Goal: Transaction & Acquisition: Obtain resource

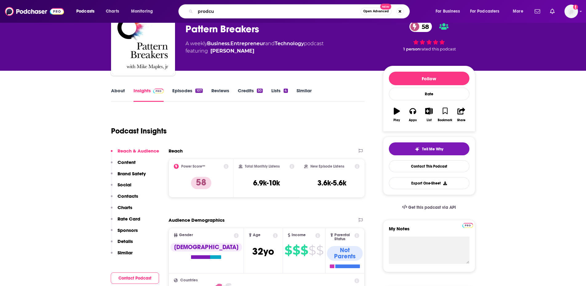
type input "prodcut"
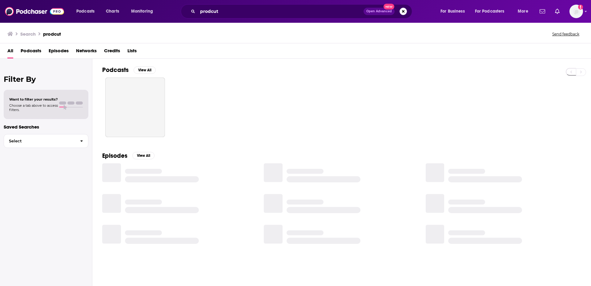
click at [230, 4] on div "Podcasts Charts Monitoring prodcut Open Advanced New For Business For Podcaster…" at bounding box center [295, 11] width 591 height 23
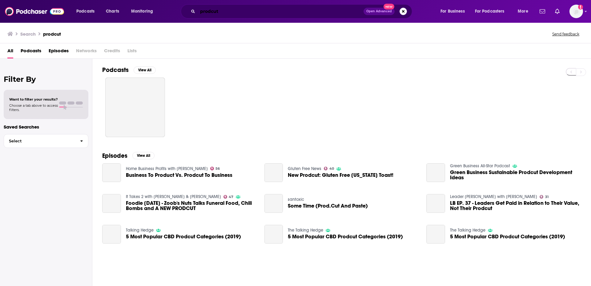
click at [227, 10] on input "prodcut" at bounding box center [281, 11] width 166 height 10
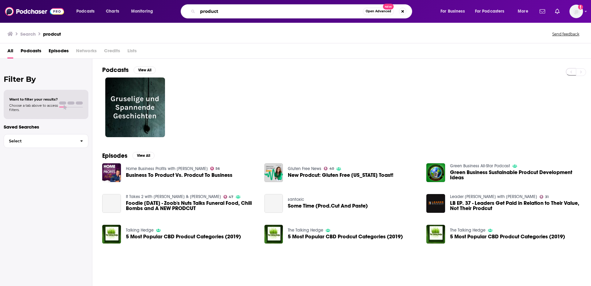
type input "product"
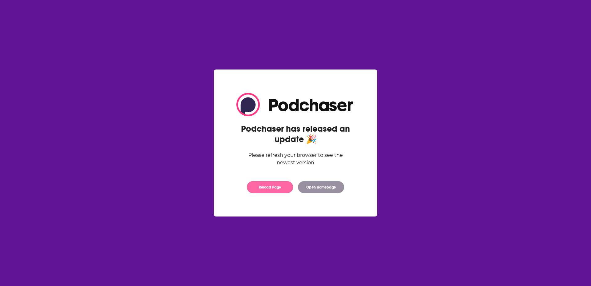
click at [273, 191] on button "Reload Page" at bounding box center [270, 187] width 46 height 12
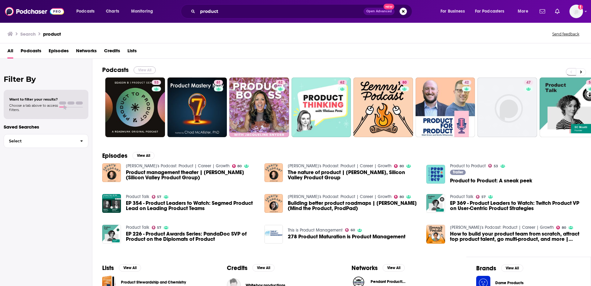
click at [148, 67] on button "View All" at bounding box center [145, 69] width 22 height 7
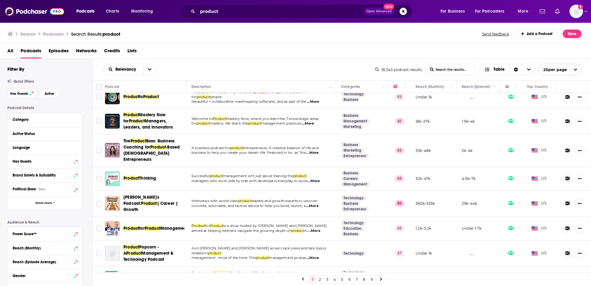
scroll to position [4, 0]
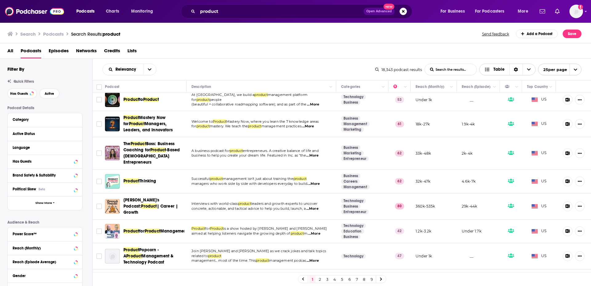
click at [498, 67] on span "Table" at bounding box center [498, 69] width 11 height 4
click at [320, 72] on div "Relevancy List Search Input Search the results... Table" at bounding box center [238, 70] width 273 height 12
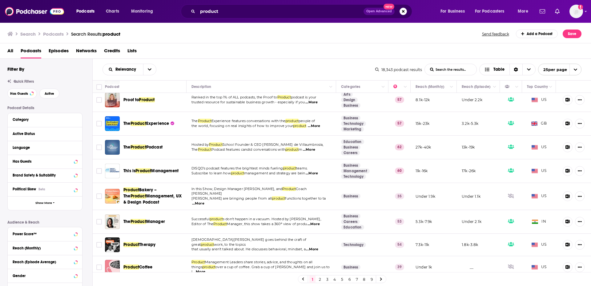
scroll to position [0, 0]
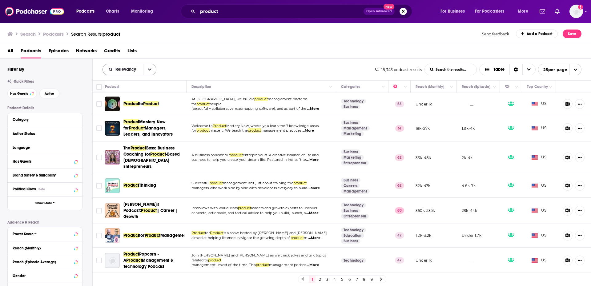
click at [150, 70] on icon "open menu" at bounding box center [150, 70] width 4 height 2
click at [197, 58] on div "All Podcasts Episodes Networks Credits Lists" at bounding box center [296, 52] width 579 height 13
click at [566, 36] on button "Save" at bounding box center [571, 34] width 19 height 9
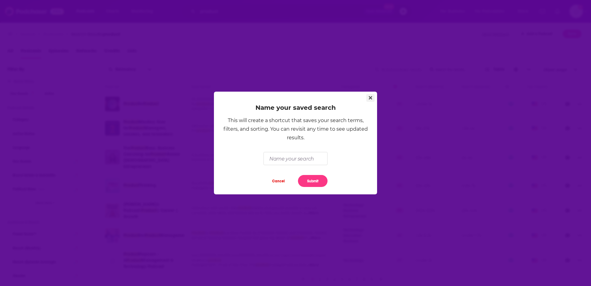
click at [370, 98] on icon "Close" at bounding box center [370, 97] width 3 height 3
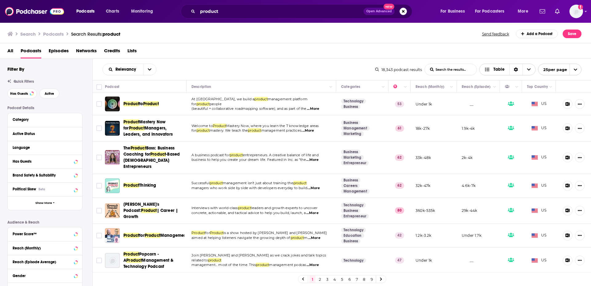
click at [525, 72] on span "Choose View" at bounding box center [528, 69] width 13 height 11
click at [515, 72] on div "Sort Direction" at bounding box center [515, 69] width 13 height 11
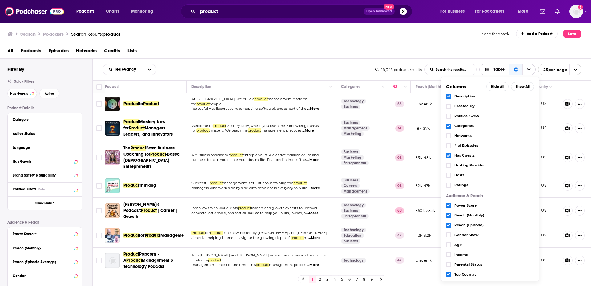
scroll to position [14, 0]
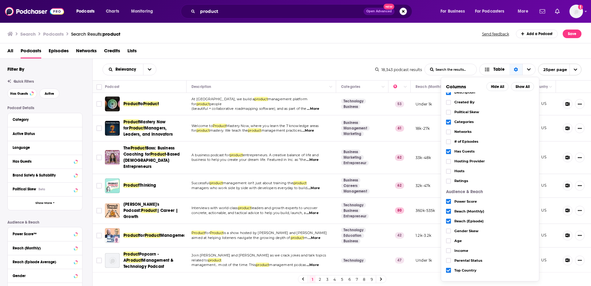
click at [448, 220] on icon "Choose View" at bounding box center [448, 221] width 4 height 4
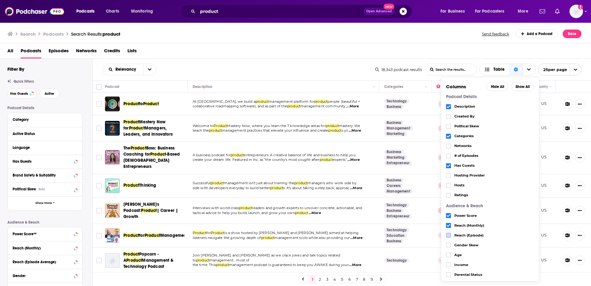
scroll to position [0, 0]
click at [448, 185] on icon "Choose View" at bounding box center [448, 186] width 4 height 4
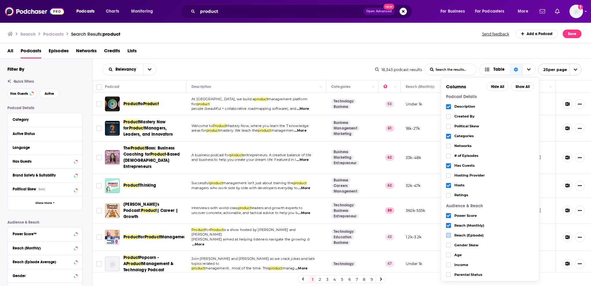
click at [353, 74] on div "Relevancy List Search Input Search the results... Table" at bounding box center [238, 70] width 273 height 12
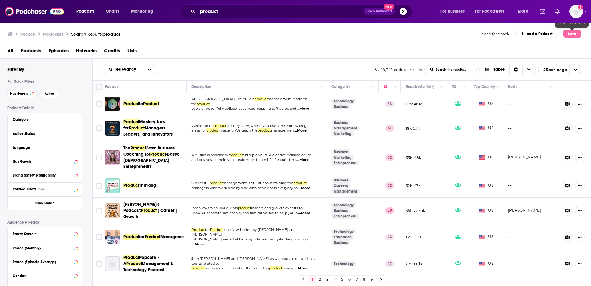
click at [571, 35] on button "Save" at bounding box center [571, 34] width 19 height 9
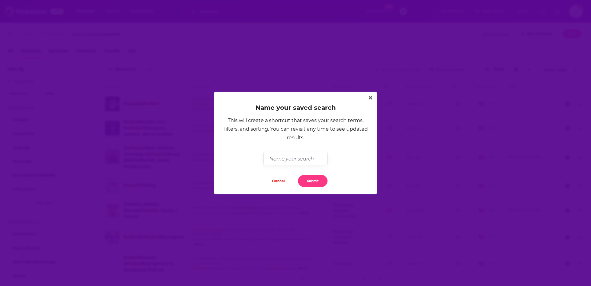
click at [298, 159] on input "Dialog" at bounding box center [295, 158] width 64 height 13
type input "Product Pods"
click at [316, 182] on button "Submit" at bounding box center [313, 181] width 30 height 12
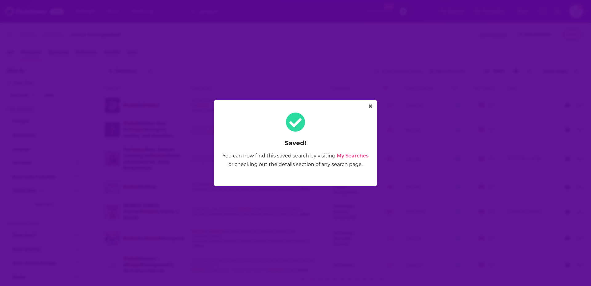
click at [351, 156] on link "My Searches" at bounding box center [353, 156] width 32 height 6
click at [370, 106] on icon "Close" at bounding box center [370, 106] width 3 height 3
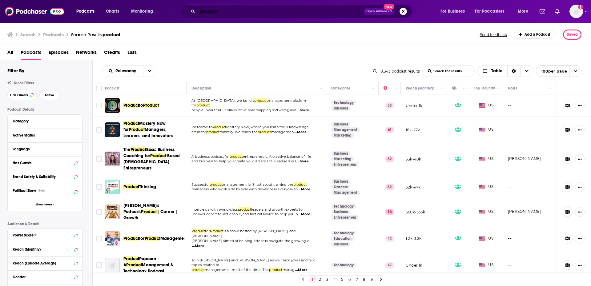
click at [209, 13] on input "product" at bounding box center [281, 11] width 166 height 10
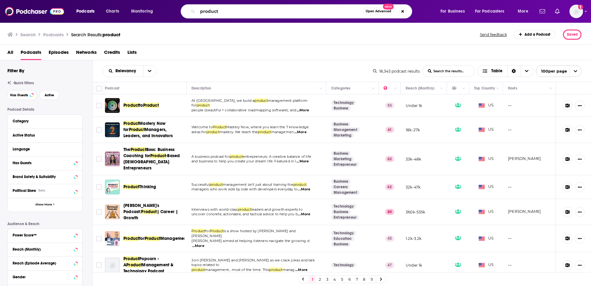
click at [220, 17] on div "product Open Advanced New" at bounding box center [296, 11] width 231 height 14
drag, startPoint x: 220, startPoint y: 13, endPoint x: 199, endPoint y: 10, distance: 21.4
click at [199, 10] on input "product" at bounding box center [280, 11] width 165 height 10
type input "H"
type input "human resources"
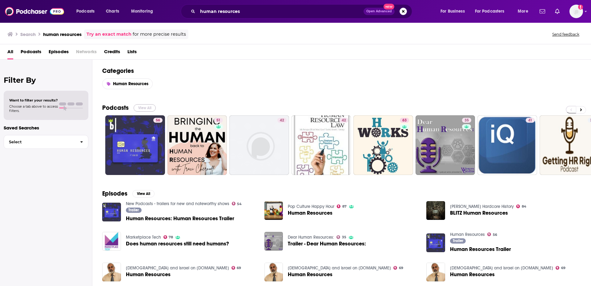
click at [144, 108] on button "View All" at bounding box center [145, 107] width 22 height 7
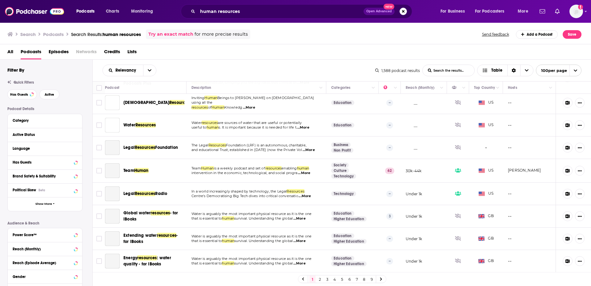
scroll to position [2222, 0]
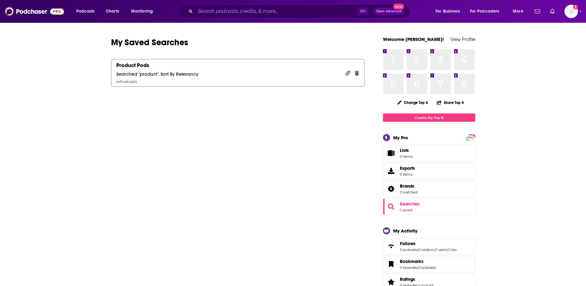
click at [324, 71] on link "Product Pods Searched "product", Sort By Relevancy in Podcasts" at bounding box center [238, 73] width 254 height 28
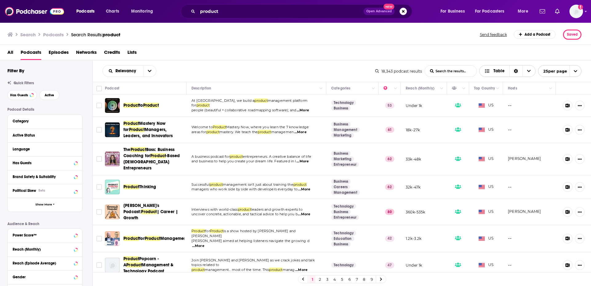
click at [514, 71] on icon "Sort Direction" at bounding box center [516, 71] width 4 height 4
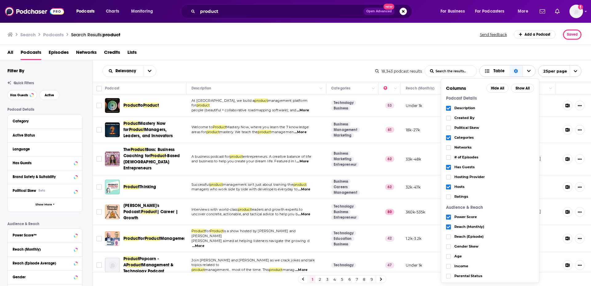
click at [493, 70] on span "Table" at bounding box center [498, 71] width 11 height 4
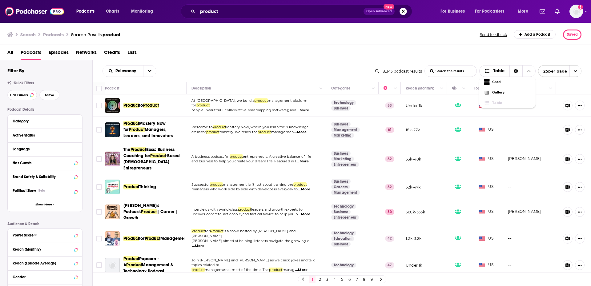
click at [504, 54] on div "All Podcasts Episodes Networks Credits Lists" at bounding box center [296, 53] width 579 height 13
click at [572, 72] on span "open menu" at bounding box center [575, 71] width 12 height 11
click at [579, 52] on div "All Podcasts Episodes Networks Credits Lists" at bounding box center [296, 53] width 579 height 13
click at [86, 14] on span "Podcasts" at bounding box center [85, 11] width 18 height 9
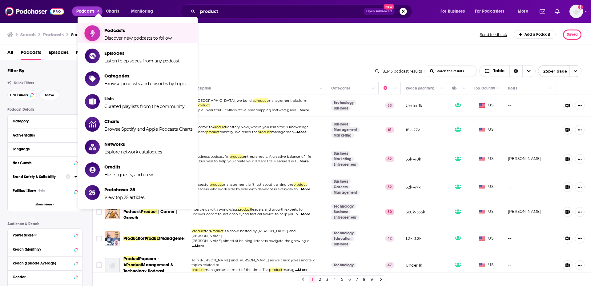
click at [113, 36] on span "Discover new podcasts to follow" at bounding box center [137, 38] width 67 height 6
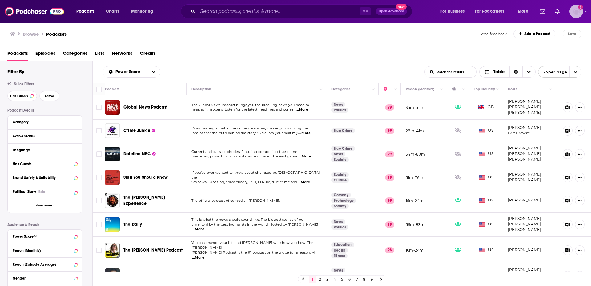
click at [575, 17] on img "Logged in as inkhouseNYC" at bounding box center [576, 12] width 14 height 14
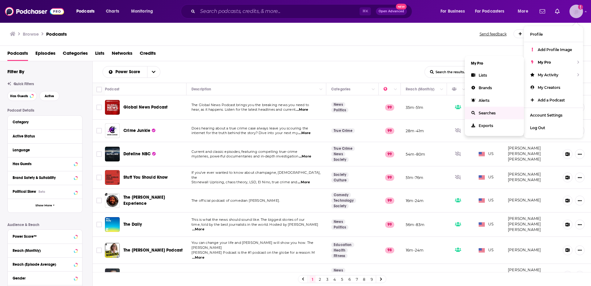
click at [493, 114] on span "Searches" at bounding box center [486, 113] width 17 height 5
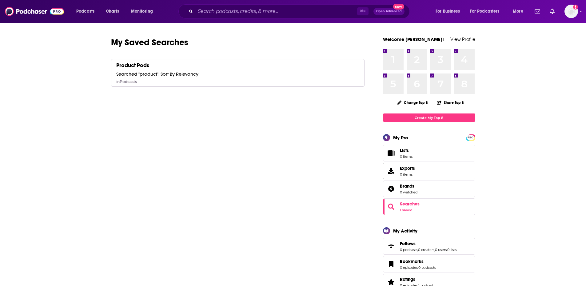
click at [428, 164] on link "Exports 0 items" at bounding box center [429, 171] width 92 height 17
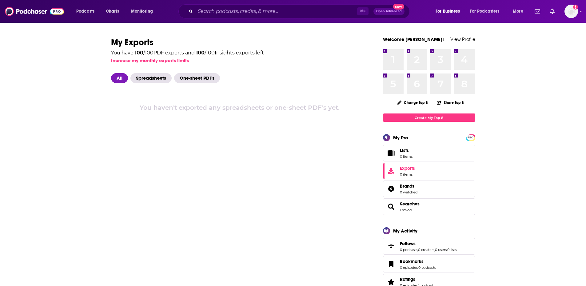
click at [411, 203] on span "Searches" at bounding box center [410, 204] width 20 height 6
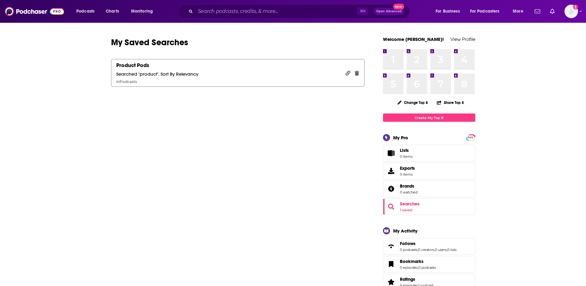
click at [238, 72] on link "Product Pods Searched "product", Sort By Relevancy in Podcasts" at bounding box center [238, 73] width 254 height 28
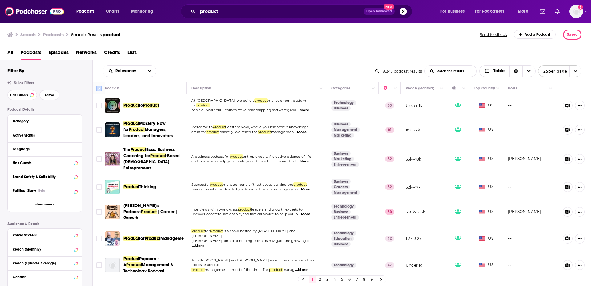
click at [98, 88] on input "Toggle select all" at bounding box center [99, 89] width 6 height 6
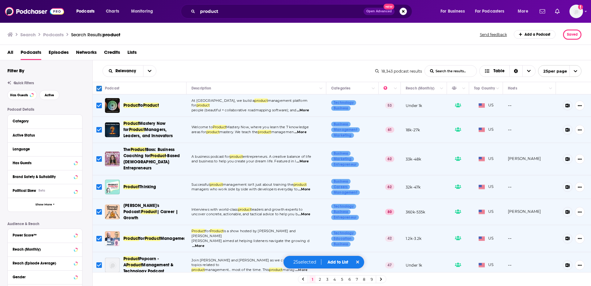
click at [558, 71] on span "25 per page" at bounding box center [552, 71] width 29 height 10
click at [554, 103] on button "100 per page" at bounding box center [559, 103] width 43 height 10
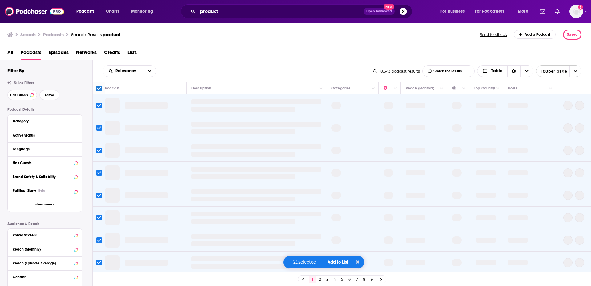
click at [186, 75] on div "Relevancy List Search Input Search the results... Table" at bounding box center [237, 71] width 270 height 12
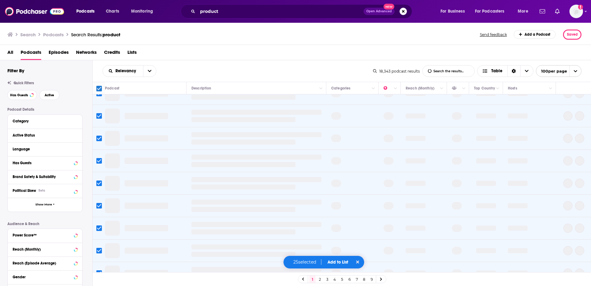
click at [358, 260] on icon at bounding box center [357, 262] width 3 height 4
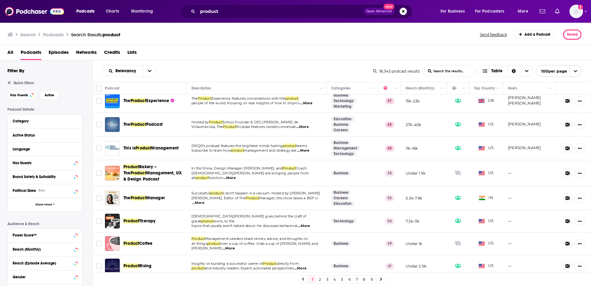
scroll to position [0, 0]
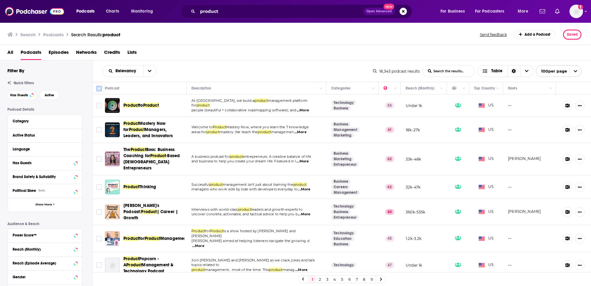
click at [99, 87] on input "Toggle select all" at bounding box center [99, 89] width 6 height 6
checkbox input "true"
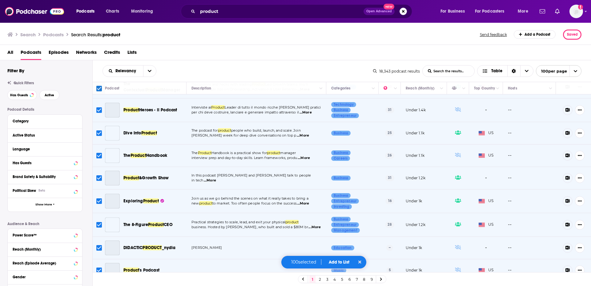
scroll to position [2181, 0]
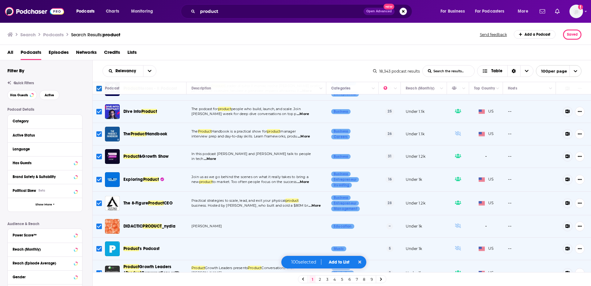
click at [346, 262] on button "Add to List" at bounding box center [339, 262] width 30 height 5
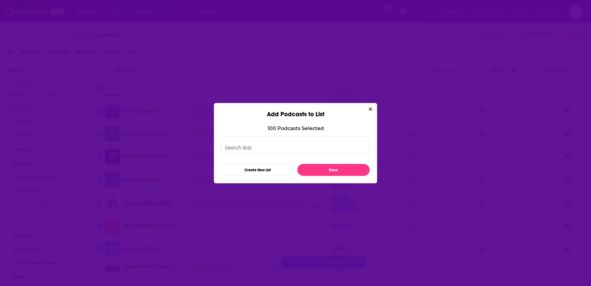
click at [268, 145] on input "Add Podcast To List" at bounding box center [295, 148] width 148 height 13
click at [265, 171] on button "Create New List" at bounding box center [257, 170] width 72 height 12
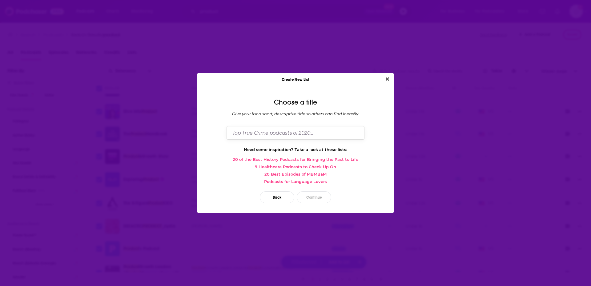
click at [265, 136] on input "Dialog" at bounding box center [295, 132] width 138 height 13
type input "Product Pods"
click at [316, 196] on button "Continue" at bounding box center [314, 197] width 34 height 12
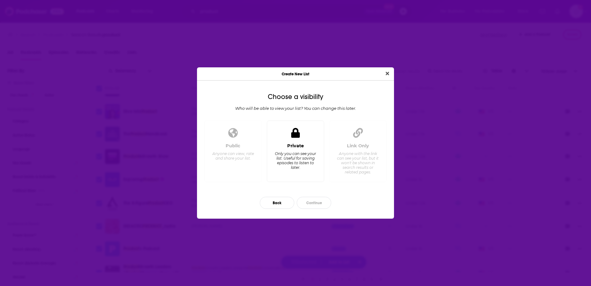
click at [294, 145] on div "Private" at bounding box center [295, 146] width 17 height 6
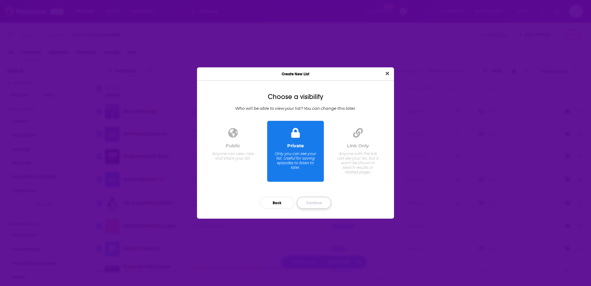
click at [319, 203] on button "Continue" at bounding box center [314, 203] width 34 height 12
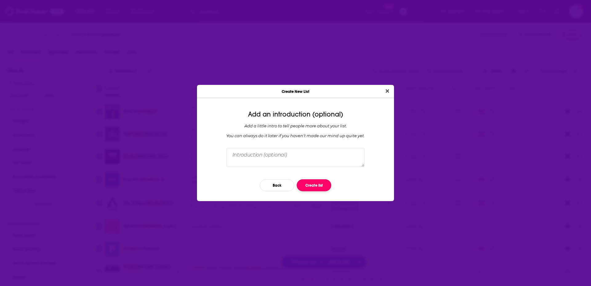
click at [311, 186] on button "Create list" at bounding box center [314, 185] width 34 height 12
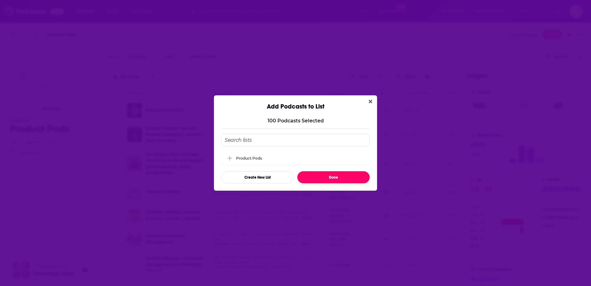
click at [341, 180] on button "Done" at bounding box center [333, 177] width 72 height 12
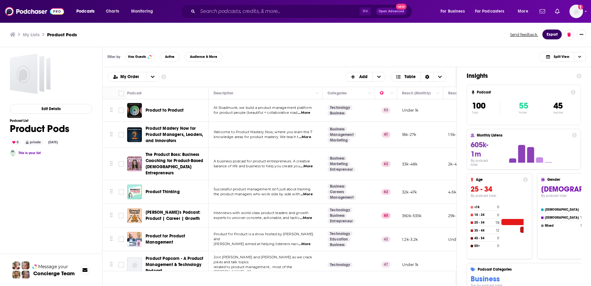
click at [552, 37] on button "Export" at bounding box center [551, 35] width 19 height 10
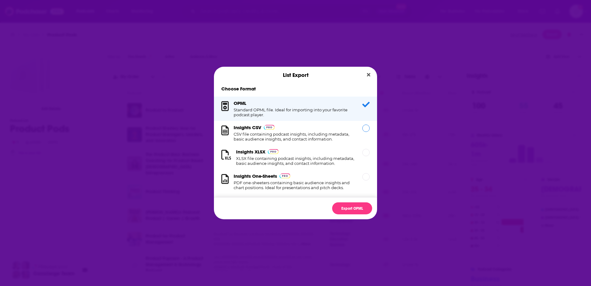
click at [362, 128] on div "Dialog" at bounding box center [365, 128] width 7 height 7
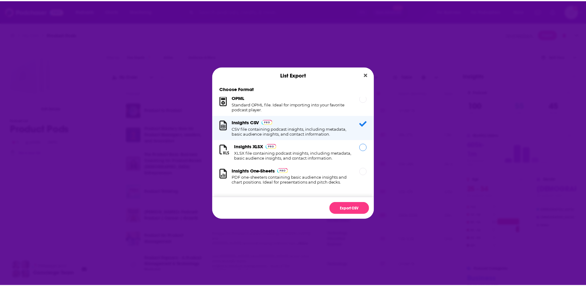
scroll to position [11, 0]
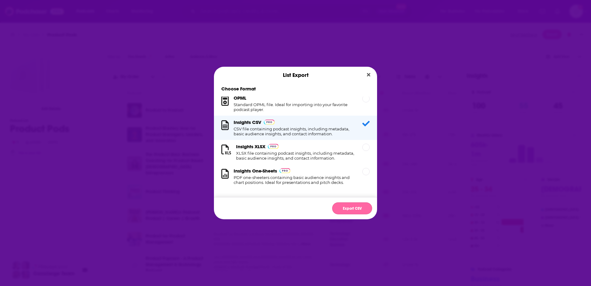
click at [353, 209] on button "Export CSV" at bounding box center [352, 208] width 40 height 12
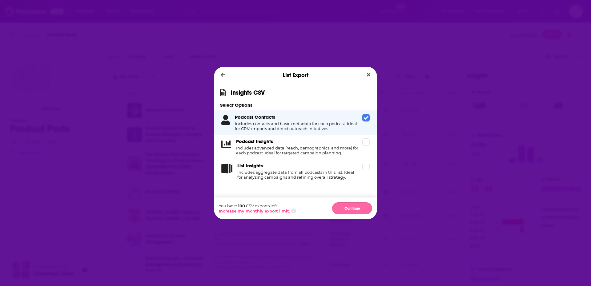
click at [351, 209] on button "Continue" at bounding box center [352, 208] width 40 height 12
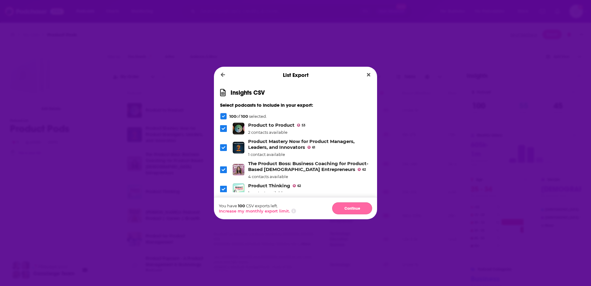
click at [350, 209] on button "Continue" at bounding box center [352, 208] width 40 height 12
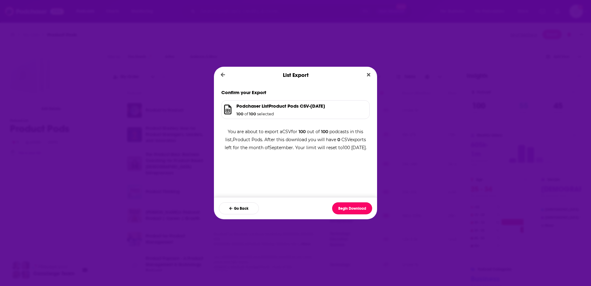
click at [350, 209] on button "Begin Download" at bounding box center [352, 208] width 40 height 12
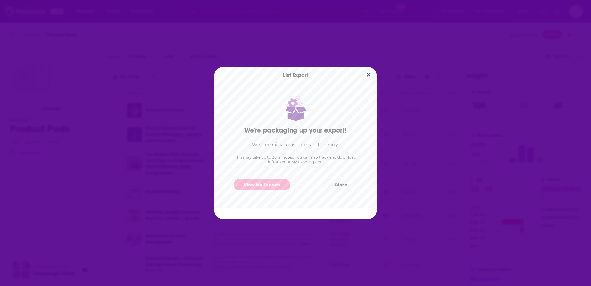
click at [259, 186] on link "View My Exports" at bounding box center [262, 184] width 57 height 11
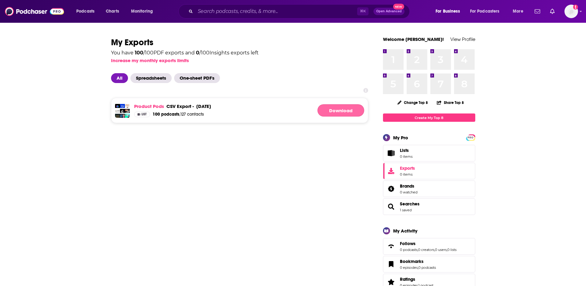
click at [347, 112] on link "Download" at bounding box center [341, 110] width 47 height 12
